Goal: Information Seeking & Learning: Check status

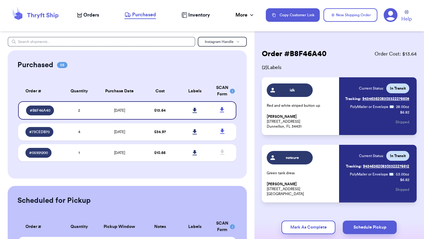
click at [93, 14] on span "Orders" at bounding box center [91, 14] width 16 height 7
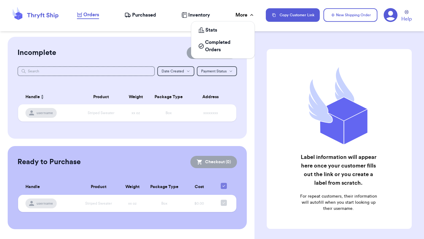
click at [246, 14] on div "More" at bounding box center [245, 14] width 19 height 7
click at [223, 45] on span "Completed Orders" at bounding box center [226, 46] width 42 height 15
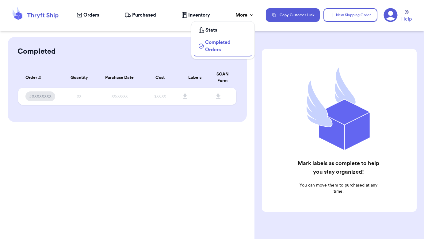
click at [220, 31] on div "Stats" at bounding box center [223, 29] width 48 height 7
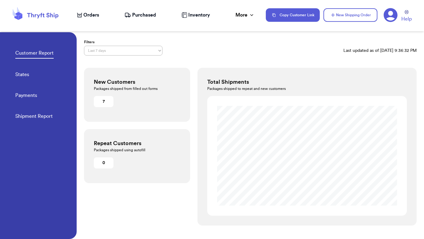
click at [103, 103] on div "7" at bounding box center [104, 101] width 20 height 11
click at [44, 116] on link "Shipment Report" at bounding box center [33, 117] width 37 height 9
select select "LAST_30_DAYS"
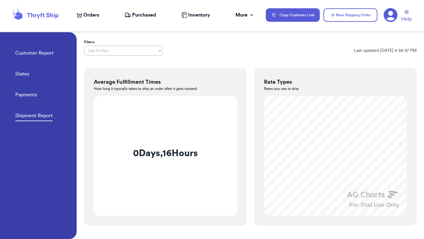
click at [30, 96] on link "Payments" at bounding box center [26, 95] width 22 height 9
select select "LAST_30_DAYS"
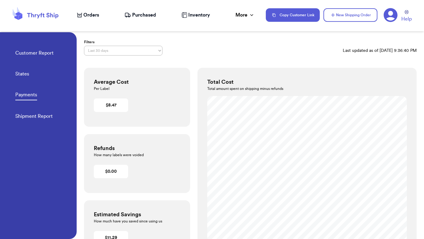
click at [27, 74] on link "States" at bounding box center [22, 74] width 14 height 9
select select "LAST_30_DAYS"
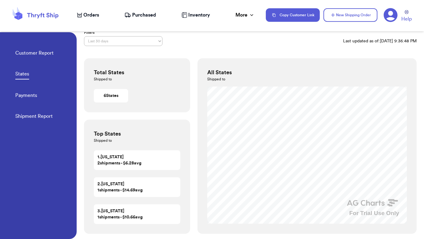
scroll to position [9, 0]
click at [37, 54] on link "Customer Report" at bounding box center [34, 53] width 38 height 9
